Goal: Transaction & Acquisition: Purchase product/service

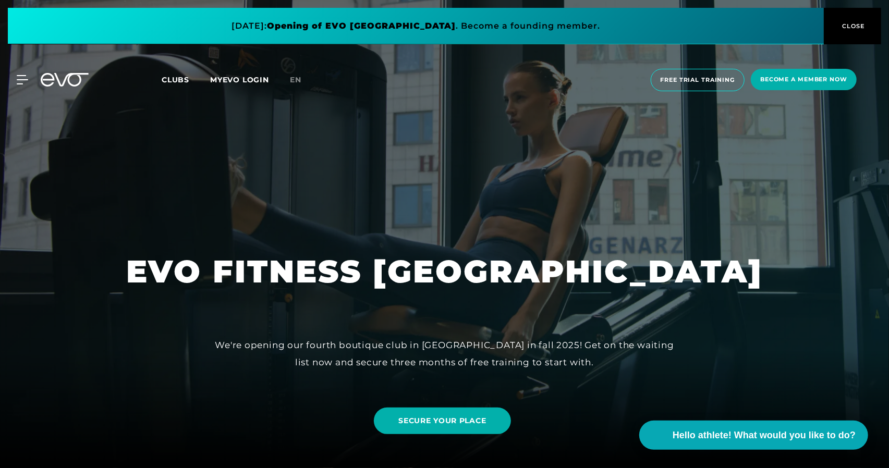
click at [23, 87] on div "MyEVO Login About EVO Memberships Trial training DAY PASS EVO Studios [GEOGRAPH…" at bounding box center [444, 80] width 885 height 39
click at [21, 80] on icon at bounding box center [24, 79] width 15 height 9
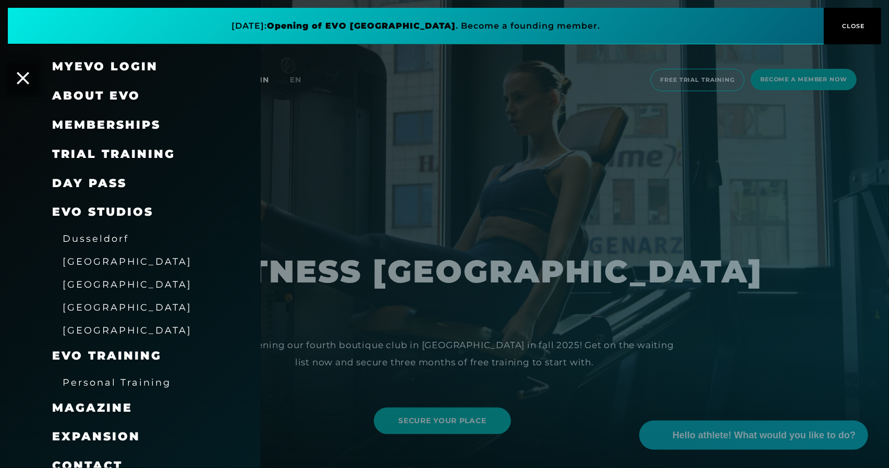
click at [857, 32] on button "CLOSE" at bounding box center [852, 26] width 57 height 37
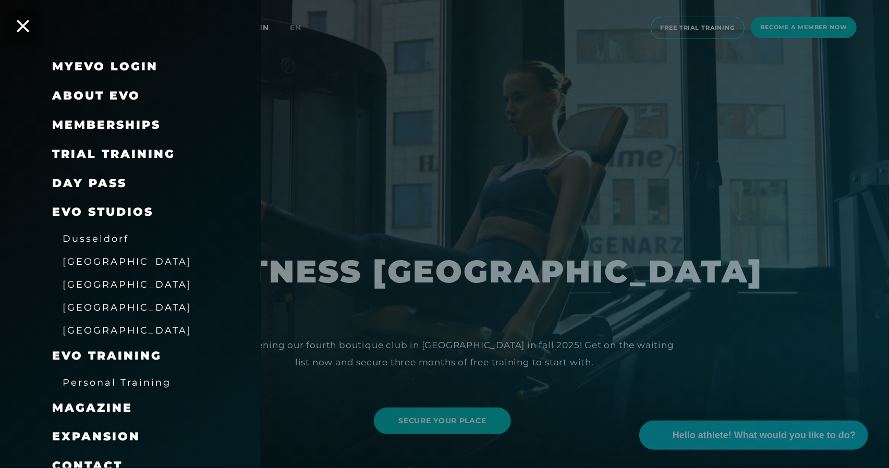
click at [130, 119] on font "Memberships" at bounding box center [106, 125] width 108 height 14
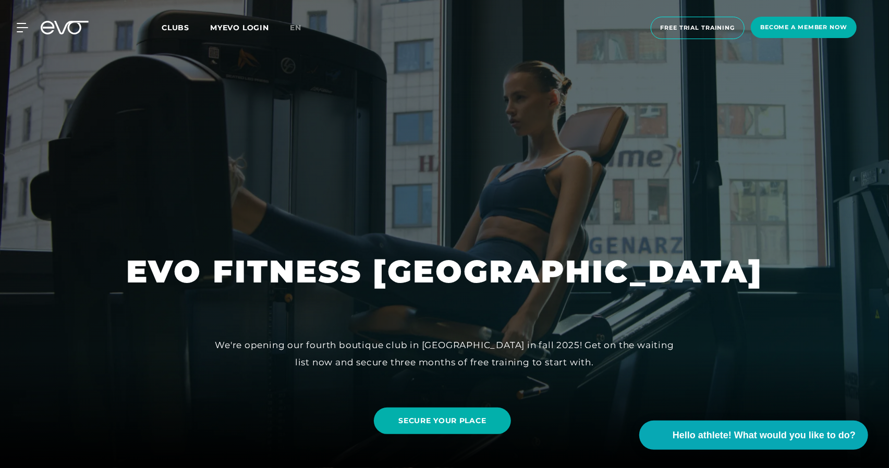
click at [28, 29] on div "MyEVO Login About EVO Memberships Trial training DAY PASS EVO Studios [GEOGRAPH…" at bounding box center [16, 27] width 37 height 9
click at [22, 29] on icon at bounding box center [24, 27] width 15 height 9
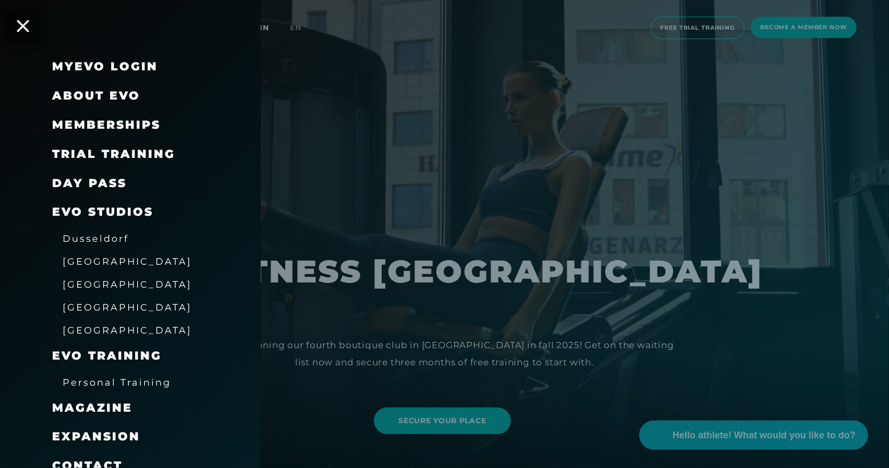
click at [128, 125] on font "Memberships" at bounding box center [106, 125] width 108 height 14
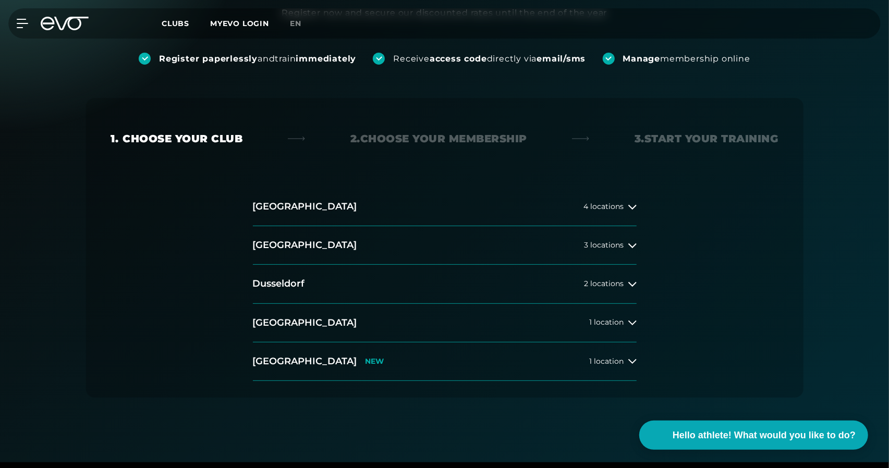
scroll to position [134, 0]
click at [321, 208] on button "[GEOGRAPHIC_DATA] 4 locations" at bounding box center [445, 206] width 384 height 39
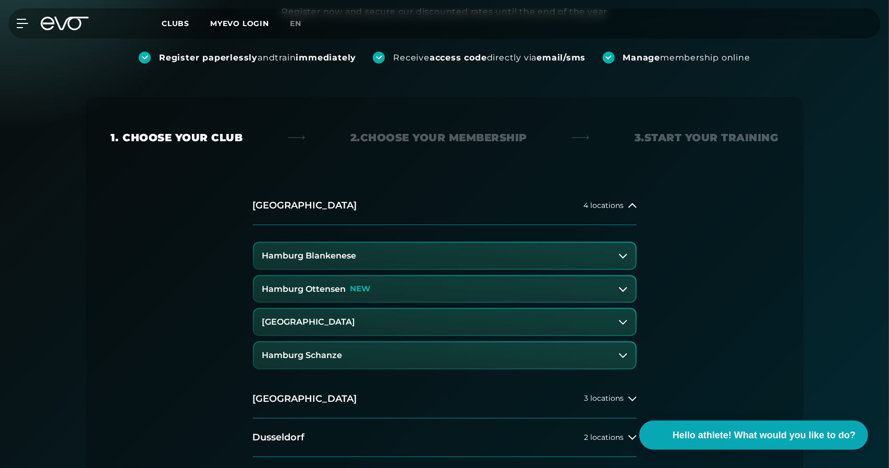
click at [309, 254] on font "Hamburg Blankenese" at bounding box center [309, 256] width 94 height 10
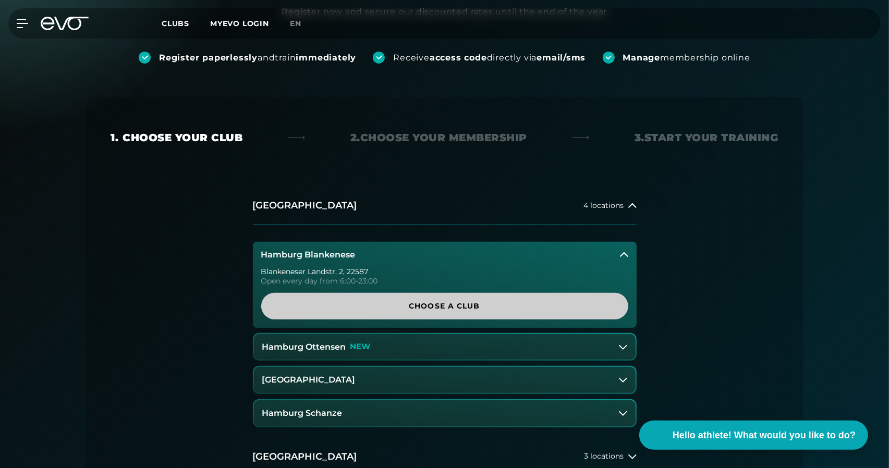
click at [373, 302] on span "Choose a club" at bounding box center [444, 306] width 317 height 11
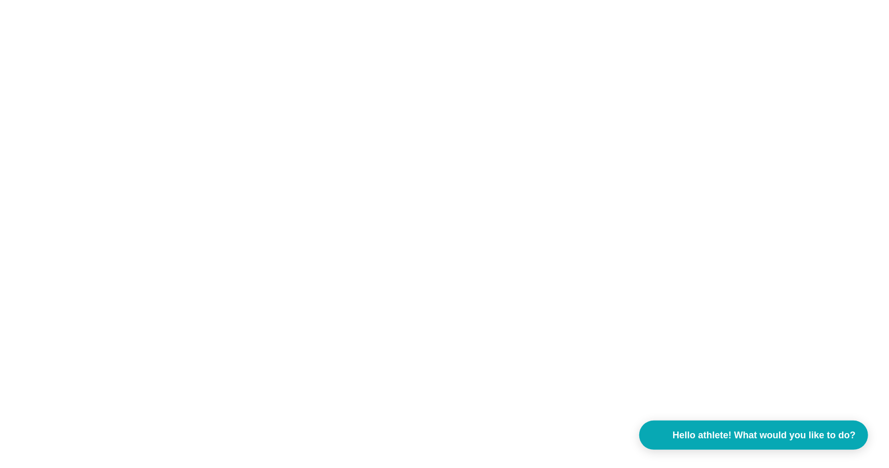
scroll to position [0, 0]
